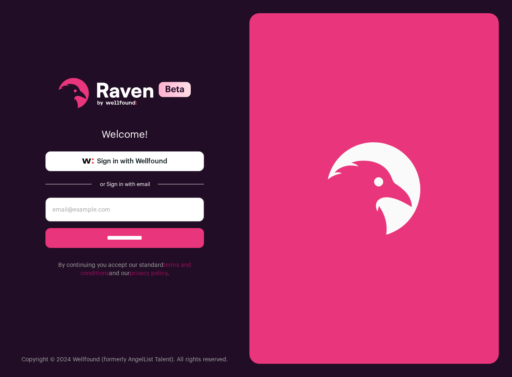
click at [116, 201] on input "email" at bounding box center [124, 210] width 158 height 24
click at [130, 171] on div "**********" at bounding box center [124, 178] width 158 height 356
click at [135, 161] on span "Sign in with Wellfound" at bounding box center [132, 161] width 70 height 10
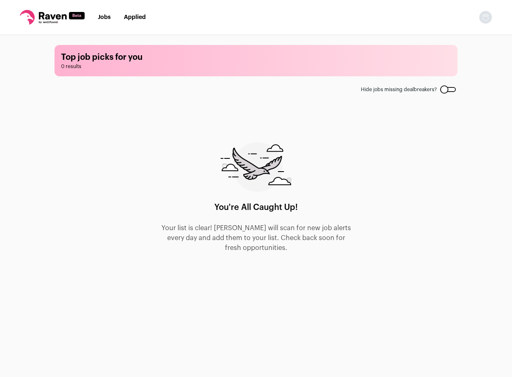
click at [107, 24] on nav "Jobs Applied Settings Notifications Preferences Resume FAQs Logout" at bounding box center [256, 17] width 512 height 35
click at [107, 20] on li "Jobs" at bounding box center [104, 17] width 13 height 8
click at [107, 17] on link "Jobs" at bounding box center [104, 17] width 13 height 6
click at [132, 19] on link "Applied" at bounding box center [135, 17] width 22 height 6
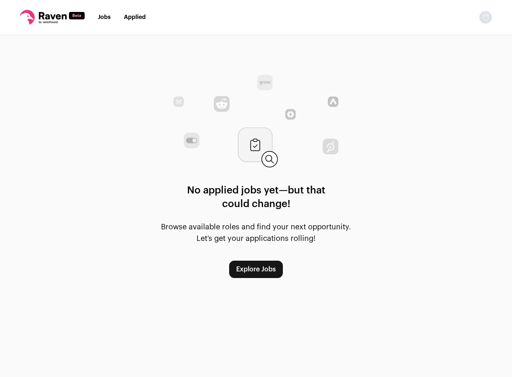
click at [107, 20] on li "Jobs" at bounding box center [104, 17] width 13 height 8
click at [103, 15] on link "Jobs" at bounding box center [104, 17] width 13 height 6
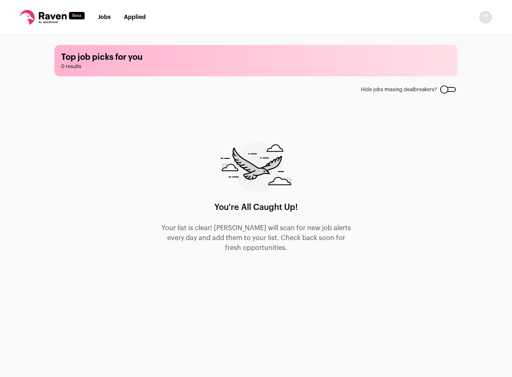
click at [96, 61] on h1 "Top job picks for you" at bounding box center [256, 58] width 390 height 12
click at [447, 88] on div at bounding box center [448, 89] width 16 height 5
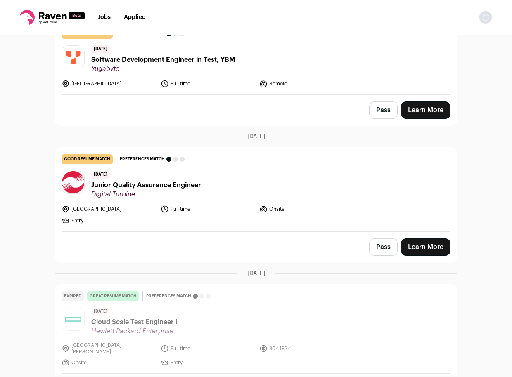
scroll to position [120, 0]
